Goal: Transaction & Acquisition: Purchase product/service

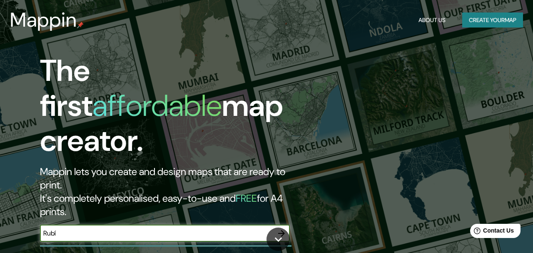
click at [123, 228] on input "Rubí" at bounding box center [156, 233] width 233 height 10
type input "R"
type input "Rubí"
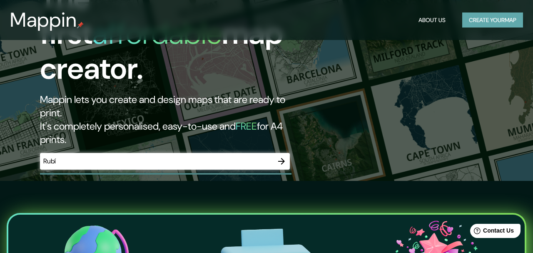
click at [490, 22] on button "Create your map" at bounding box center [492, 19] width 61 height 15
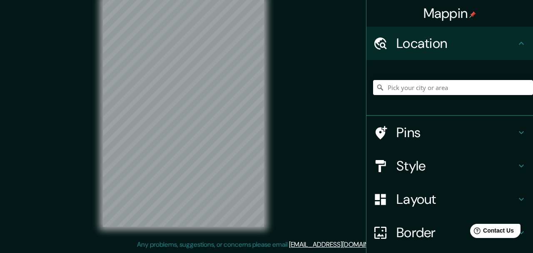
scroll to position [15, 0]
click at [446, 86] on input "Pick your city or area" at bounding box center [453, 87] width 160 height 15
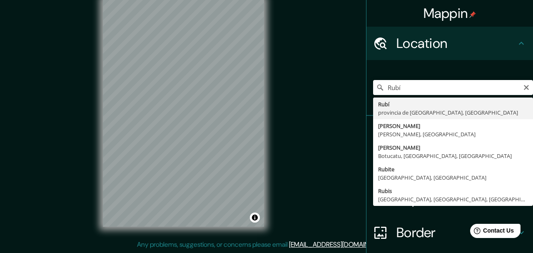
type input "[GEOGRAPHIC_DATA], [GEOGRAPHIC_DATA], [GEOGRAPHIC_DATA]"
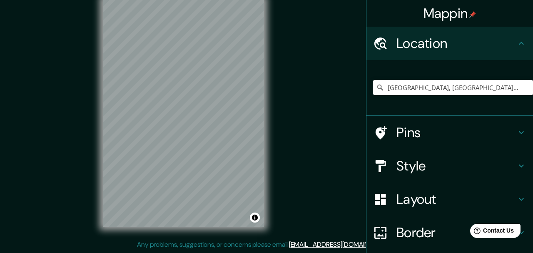
click at [429, 171] on h4 "Style" at bounding box center [456, 165] width 120 height 17
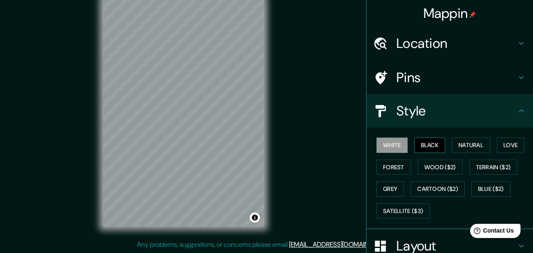
click at [426, 147] on button "Black" at bounding box center [429, 144] width 31 height 15
click at [459, 147] on button "Natural" at bounding box center [470, 144] width 38 height 15
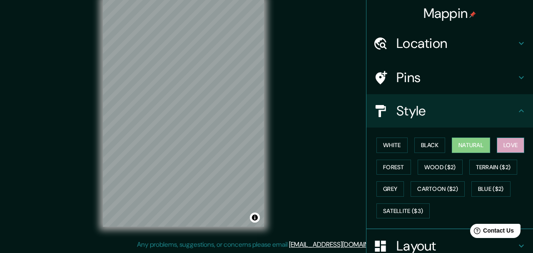
click at [505, 146] on button "Love" at bounding box center [509, 144] width 27 height 15
click at [397, 166] on button "Forest" at bounding box center [393, 166] width 35 height 15
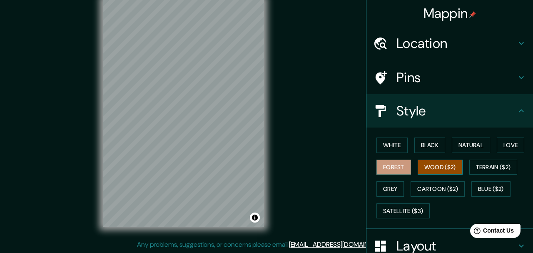
click at [439, 166] on button "Wood ($2)" at bounding box center [439, 166] width 45 height 15
click at [493, 165] on button "Terrain ($2)" at bounding box center [493, 166] width 48 height 15
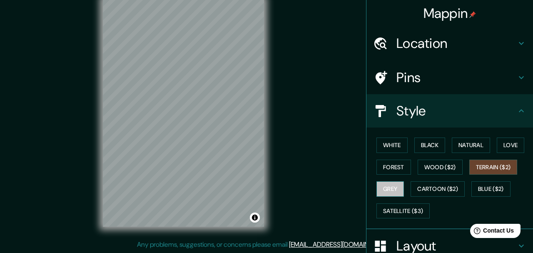
click at [394, 191] on button "Grey" at bounding box center [389, 188] width 27 height 15
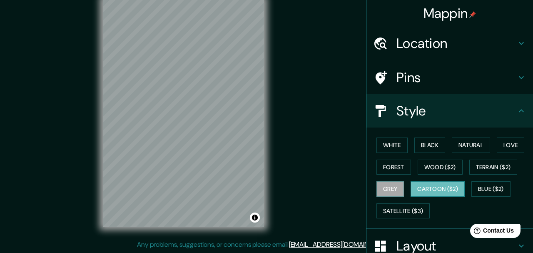
click at [430, 193] on button "Cartoon ($2)" at bounding box center [437, 188] width 54 height 15
click at [419, 213] on button "Satellite ($3)" at bounding box center [402, 210] width 53 height 15
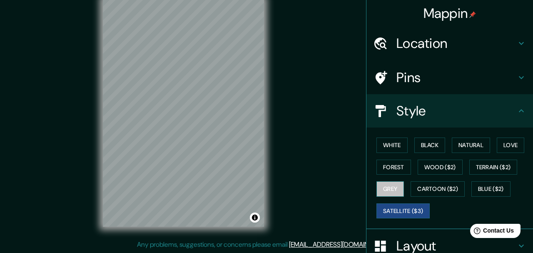
click at [387, 185] on button "Grey" at bounding box center [389, 188] width 27 height 15
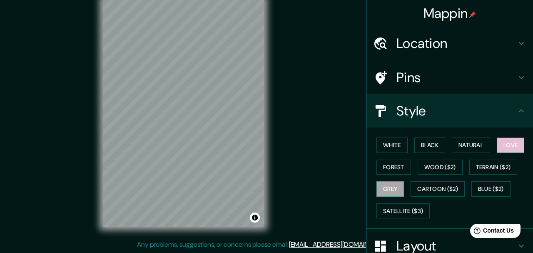
click at [514, 146] on button "Love" at bounding box center [509, 144] width 27 height 15
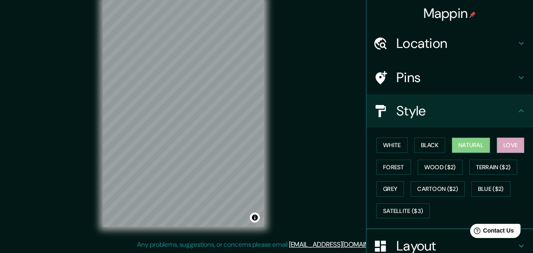
click at [483, 146] on button "Natural" at bounding box center [470, 144] width 38 height 15
click at [392, 166] on button "Forest" at bounding box center [393, 166] width 35 height 15
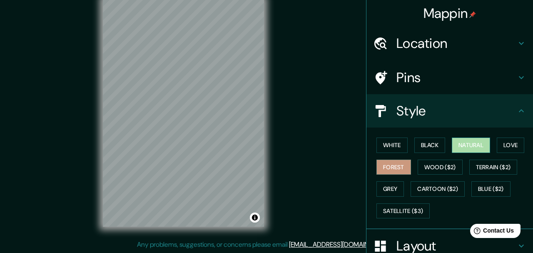
click at [467, 145] on button "Natural" at bounding box center [470, 144] width 38 height 15
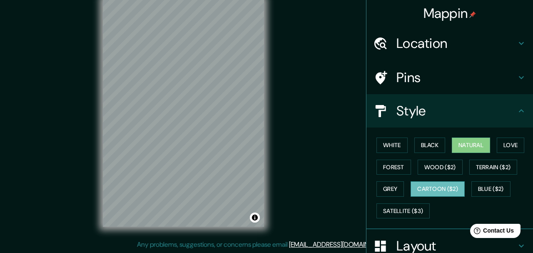
scroll to position [29, 0]
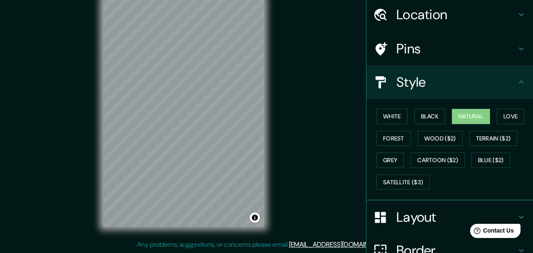
click at [421, 214] on h4 "Layout" at bounding box center [456, 216] width 120 height 17
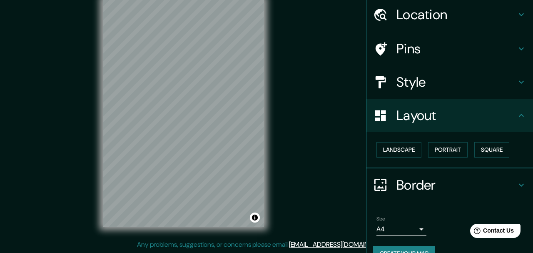
click at [425, 52] on h4 "Pins" at bounding box center [456, 48] width 120 height 17
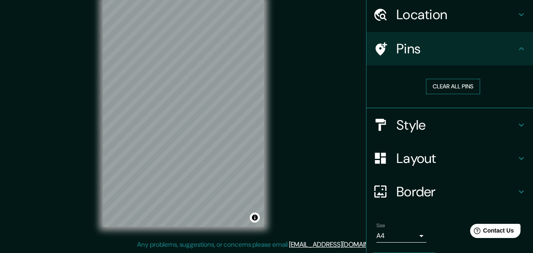
click at [457, 84] on button "Clear all pins" at bounding box center [453, 86] width 54 height 15
click at [450, 84] on button "Clear all pins" at bounding box center [453, 86] width 54 height 15
click at [434, 50] on h4 "Pins" at bounding box center [456, 48] width 120 height 17
click at [420, 161] on h4 "Layout" at bounding box center [456, 158] width 120 height 17
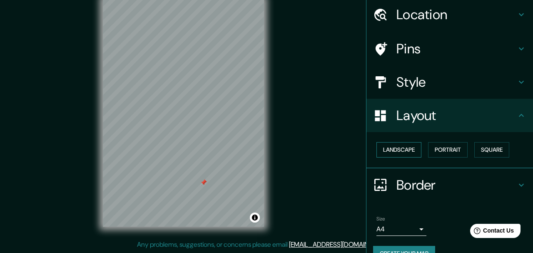
click at [417, 154] on button "Landscape" at bounding box center [398, 149] width 45 height 15
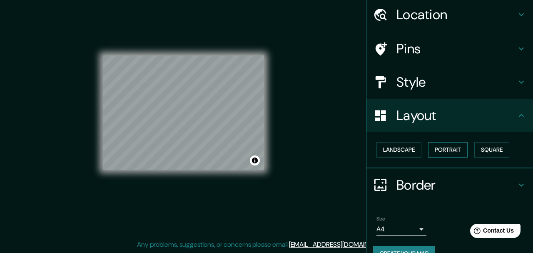
click at [436, 153] on button "Portrait" at bounding box center [448, 149] width 40 height 15
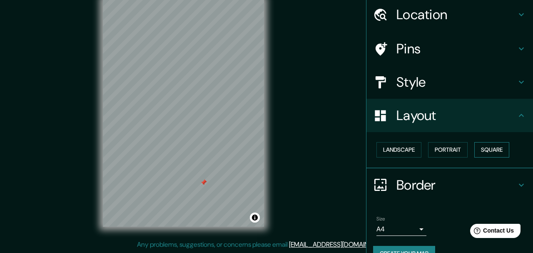
click at [489, 149] on button "Square" at bounding box center [491, 149] width 35 height 15
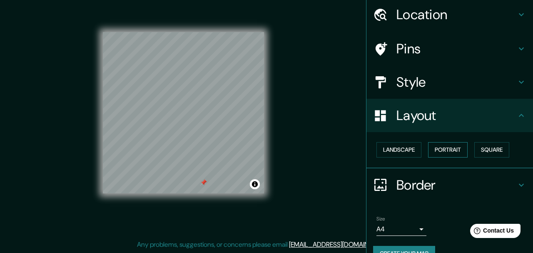
click at [456, 150] on button "Portrait" at bounding box center [448, 149] width 40 height 15
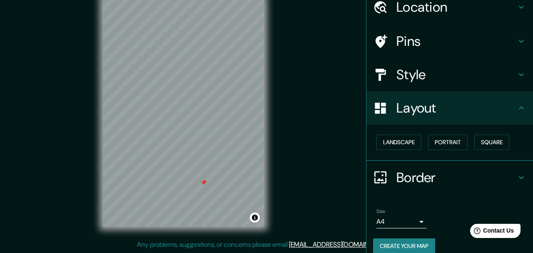
scroll to position [43, 0]
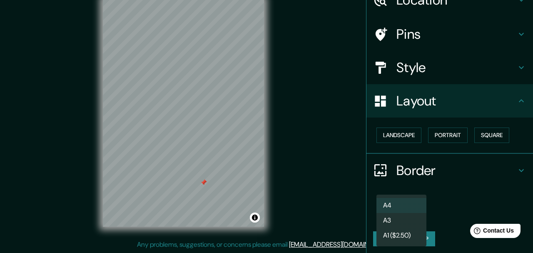
click at [416, 213] on body "Mappin Location [GEOGRAPHIC_DATA], [GEOGRAPHIC_DATA], [GEOGRAPHIC_DATA] Pins St…" at bounding box center [266, 111] width 533 height 253
click at [415, 220] on li "A3" at bounding box center [401, 220] width 50 height 15
type input "a4"
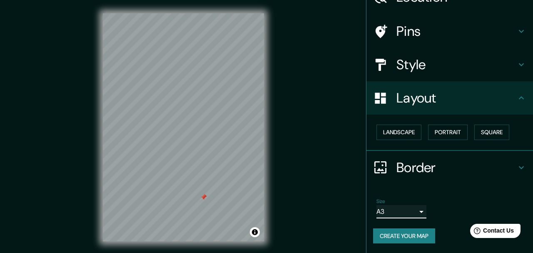
scroll to position [15, 0]
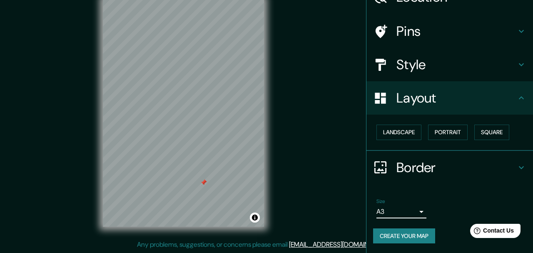
click at [400, 235] on button "Create your map" at bounding box center [404, 235] width 62 height 15
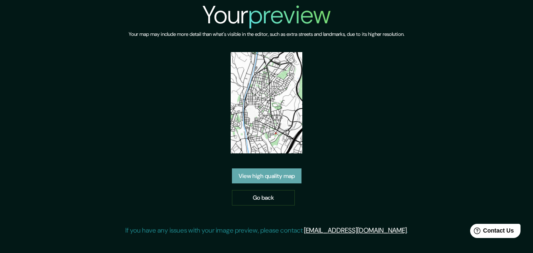
click at [289, 178] on link "View high quality map" at bounding box center [266, 175] width 69 height 15
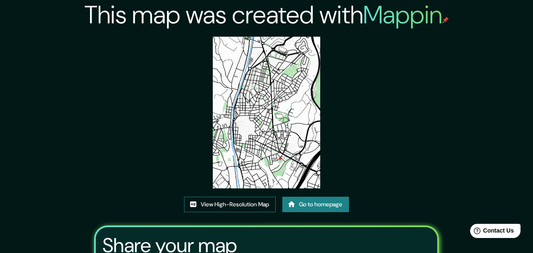
click at [251, 196] on link "View High-Resolution Map" at bounding box center [230, 203] width 92 height 15
click at [403, 171] on div "This map was created with Mappin View High-Resolution Map Go to homepage Share …" at bounding box center [266, 175] width 364 height 350
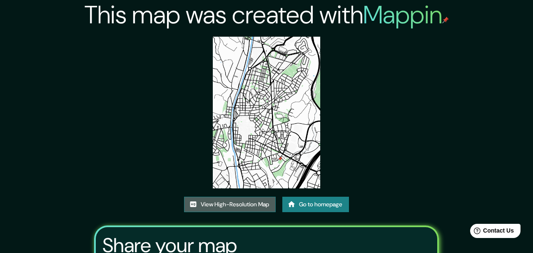
click at [218, 206] on link "View High-Resolution Map" at bounding box center [230, 203] width 92 height 15
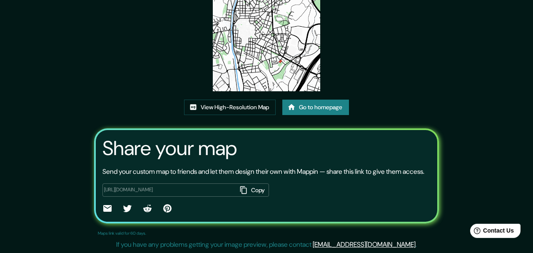
scroll to position [107, 0]
click at [104, 209] on icon at bounding box center [107, 208] width 8 height 7
click at [454, 72] on div "This map was created with Mappin View High-Resolution Map Go to homepage Share …" at bounding box center [266, 78] width 533 height 350
click at [240, 190] on icon "button" at bounding box center [243, 190] width 8 height 8
